Goal: Task Accomplishment & Management: Use online tool/utility

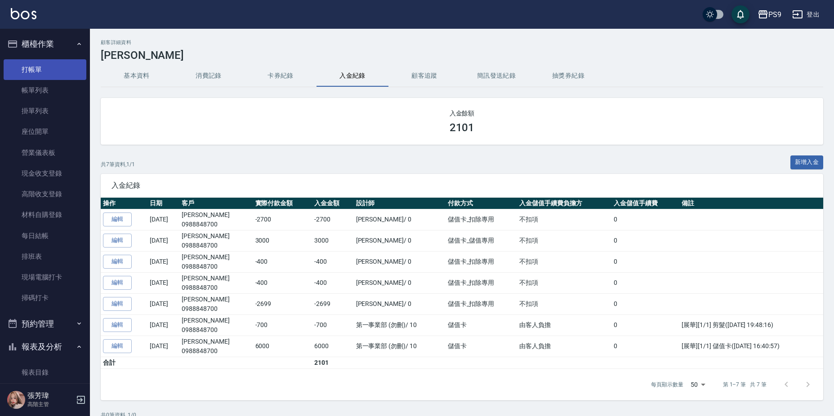
click at [48, 78] on link "打帳單" at bounding box center [45, 69] width 83 height 21
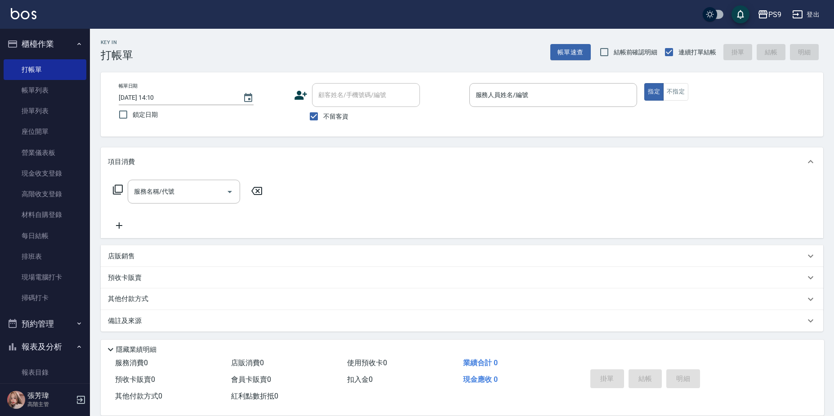
drag, startPoint x: 323, startPoint y: 113, endPoint x: 325, endPoint y: 106, distance: 7.5
click at [323, 115] on span "不留客資" at bounding box center [335, 116] width 25 height 9
click at [323, 115] on input "不留客資" at bounding box center [313, 116] width 19 height 19
checkbox input "false"
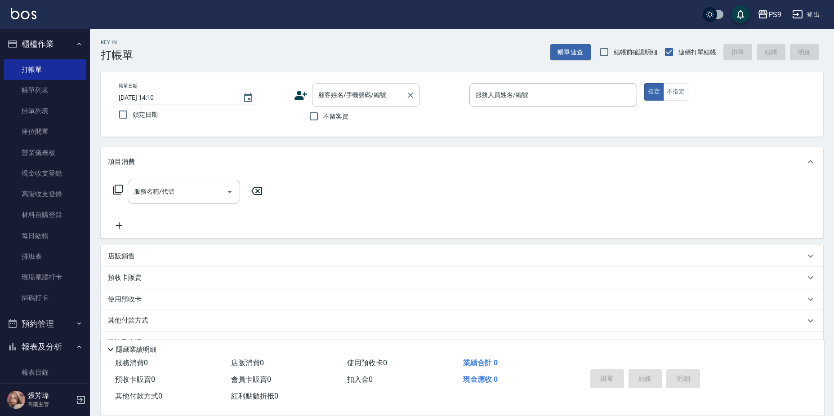
click at [327, 94] on input "顧客姓名/手機號碼/編號" at bounding box center [359, 95] width 86 height 16
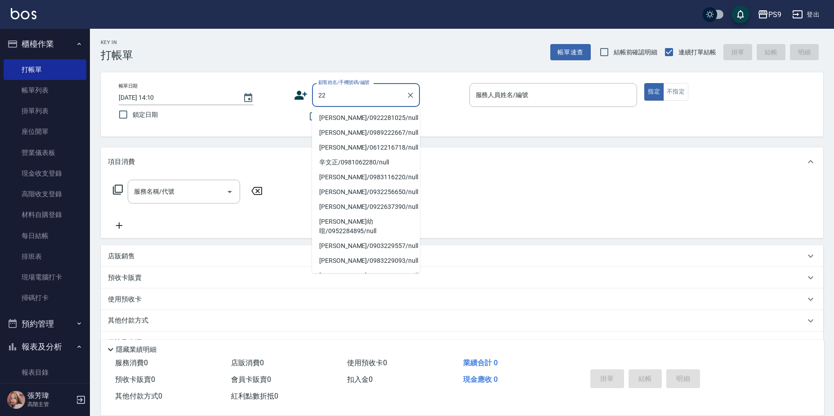
type input "2"
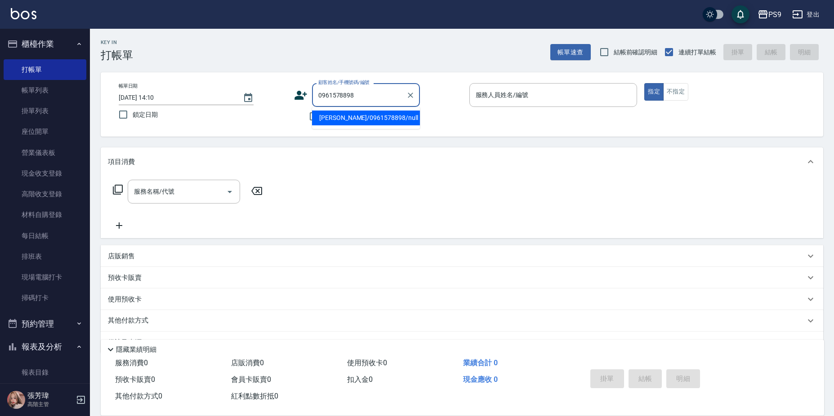
type input "[PERSON_NAME]/0961578898/null"
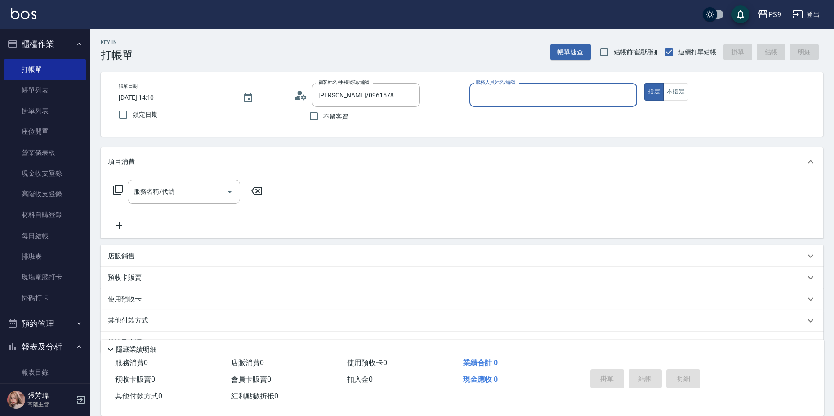
click at [644, 83] on button "指定" at bounding box center [653, 92] width 19 height 18
type button "true"
